Goal: Information Seeking & Learning: Understand process/instructions

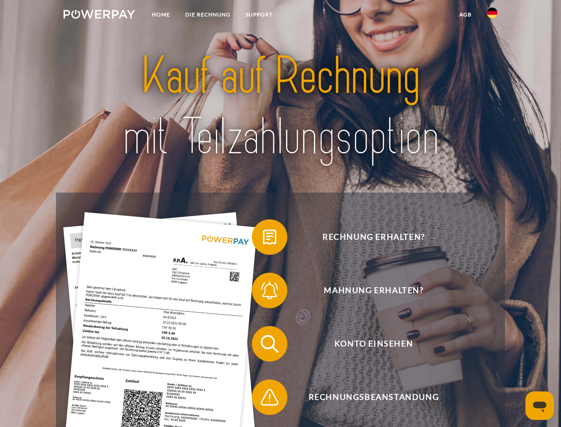
click at [99, 16] on img at bounding box center [100, 14] width 72 height 9
click at [492, 16] on img at bounding box center [492, 13] width 11 height 11
click at [465, 15] on link "agb" at bounding box center [466, 15] width 28 height 16
click at [263, 239] on span at bounding box center [256, 237] width 44 height 44
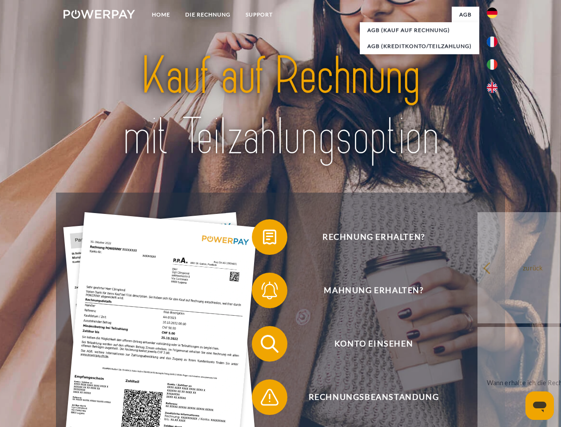
click at [263, 292] on span at bounding box center [256, 290] width 44 height 44
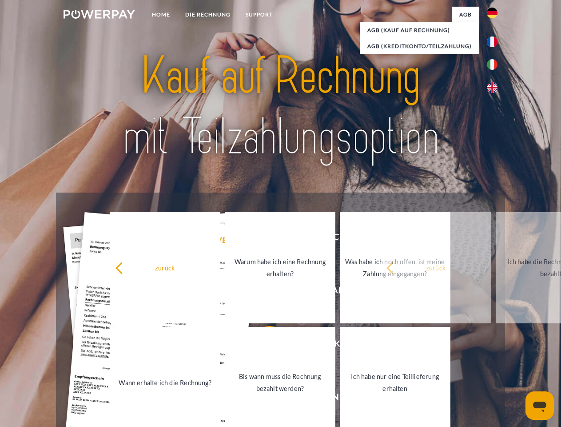
click at [263, 345] on link "Bis wann muss die Rechnung bezahlt werden?" at bounding box center [280, 382] width 111 height 111
click at [263, 399] on span at bounding box center [256, 397] width 44 height 44
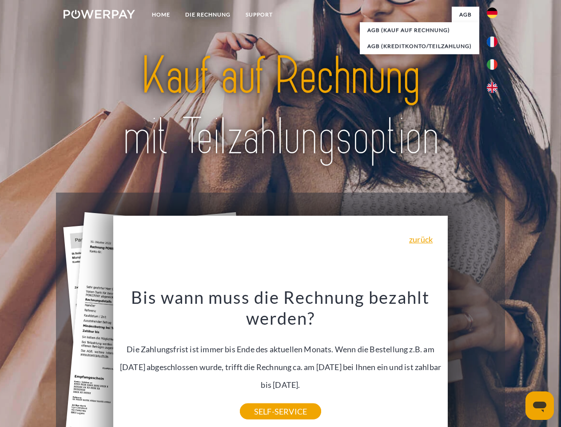
click at [540, 405] on icon "Messaging-Fenster öffnen" at bounding box center [539, 406] width 13 height 11
